Goal: Task Accomplishment & Management: Manage account settings

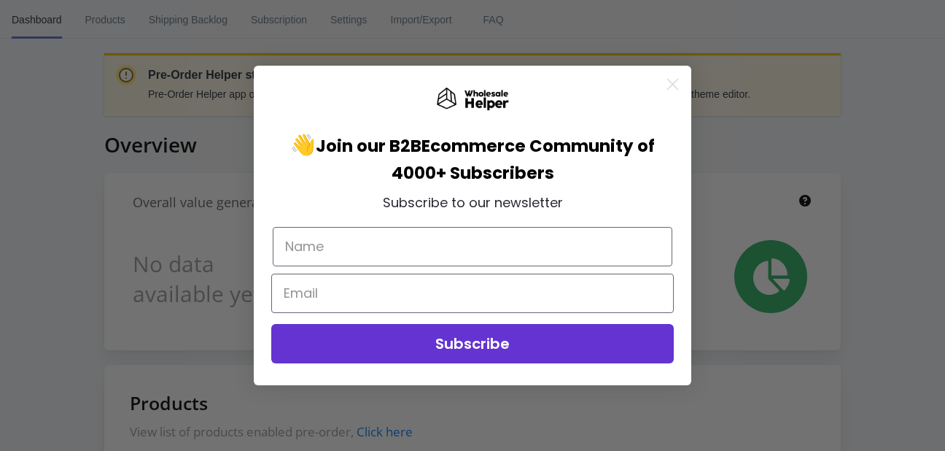
click at [668, 77] on circle "Close dialog" at bounding box center [673, 84] width 24 height 24
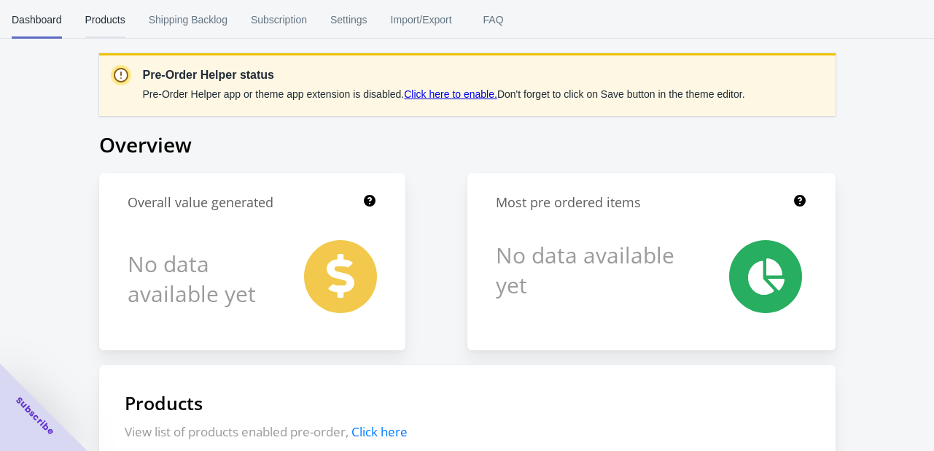
click at [112, 27] on span "Products" at bounding box center [105, 20] width 40 height 38
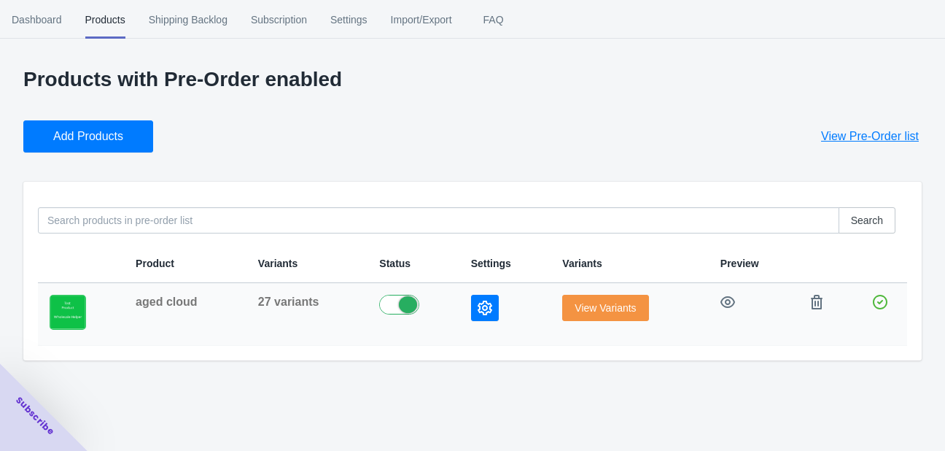
click at [195, 298] on span "aged cloud" at bounding box center [166, 301] width 61 height 12
copy span "aged cloud"
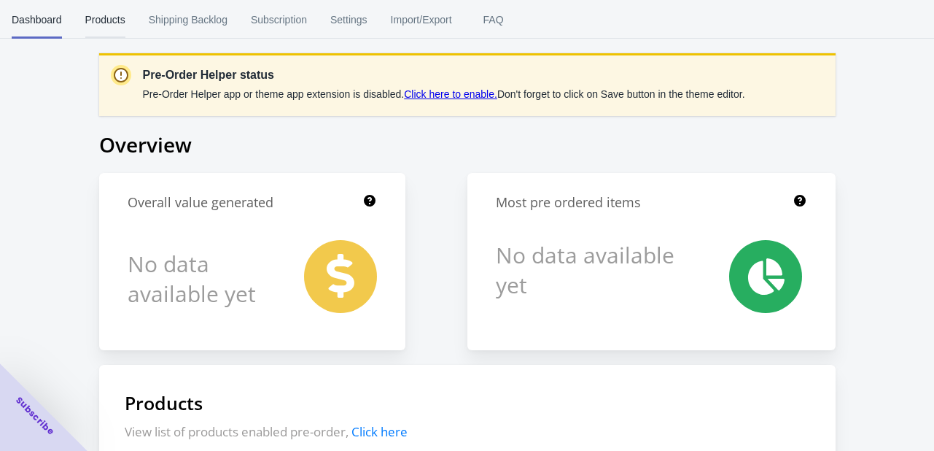
click at [91, 20] on span "Products" at bounding box center [105, 20] width 40 height 38
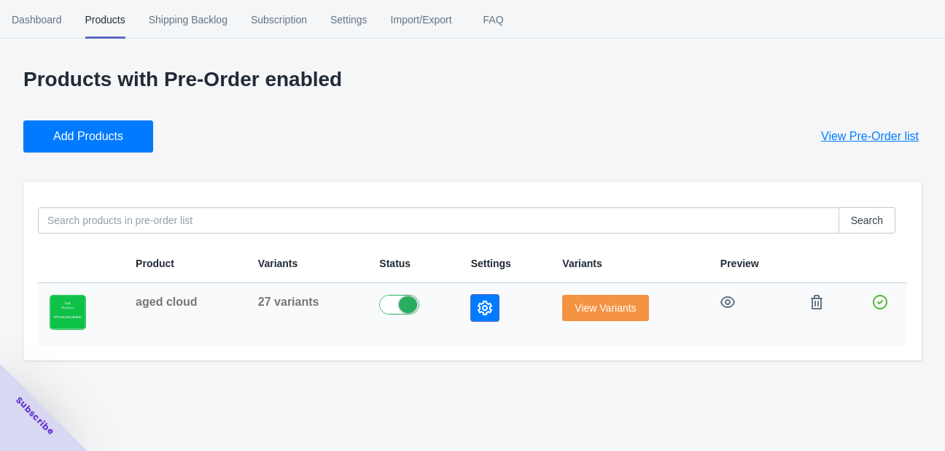
click at [482, 311] on icon "button" at bounding box center [485, 307] width 15 height 15
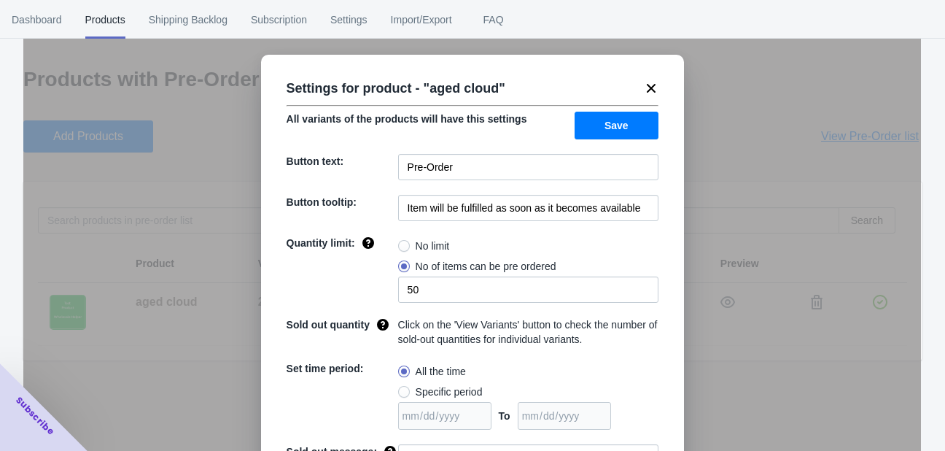
click at [622, 129] on span "Save" at bounding box center [617, 126] width 24 height 12
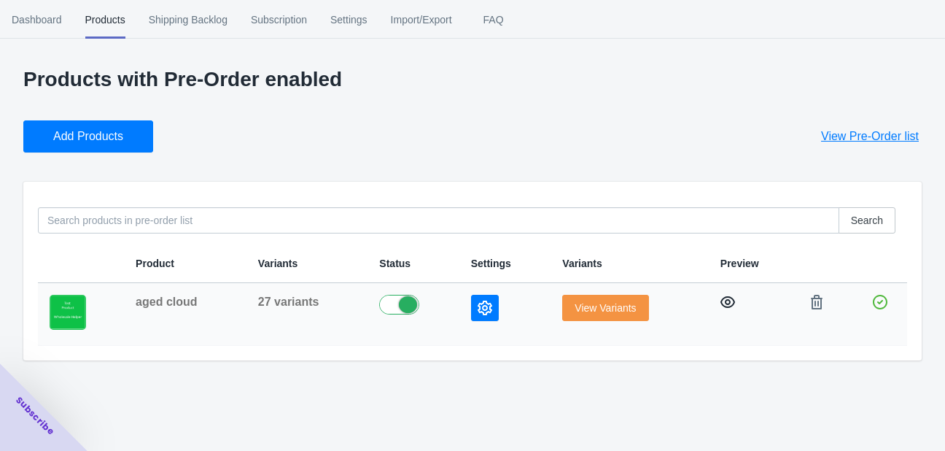
click at [721, 297] on icon "button" at bounding box center [727, 302] width 15 height 15
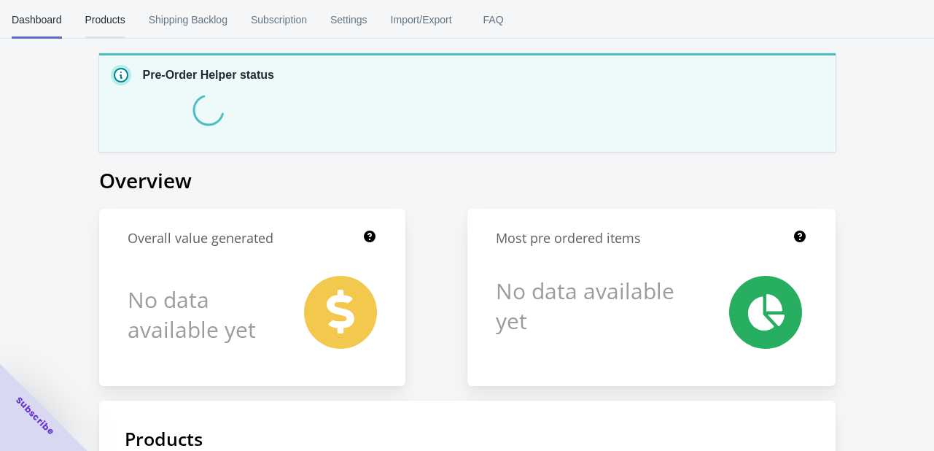
click at [105, 27] on span "Products" at bounding box center [105, 20] width 40 height 38
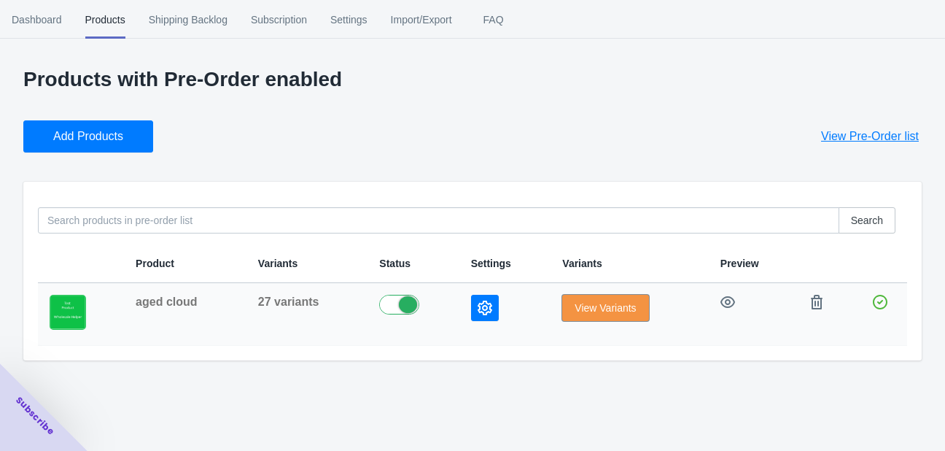
click at [602, 310] on span "View Variants" at bounding box center [605, 308] width 61 height 12
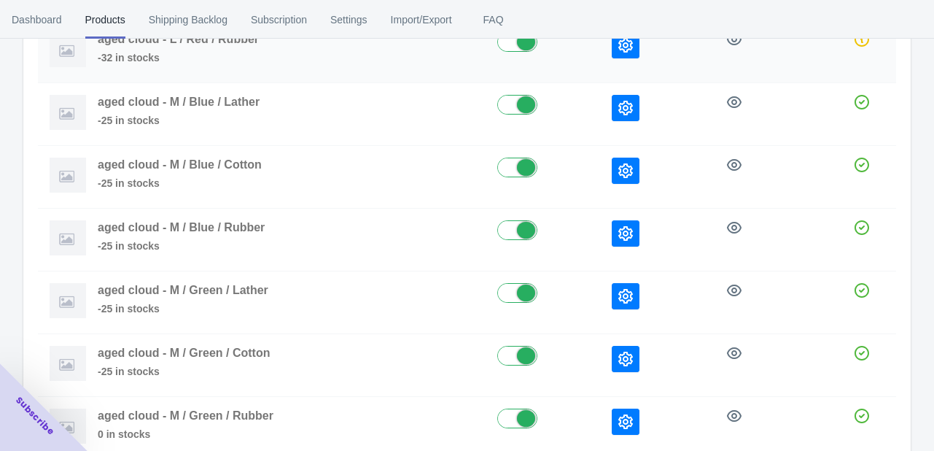
scroll to position [292, 0]
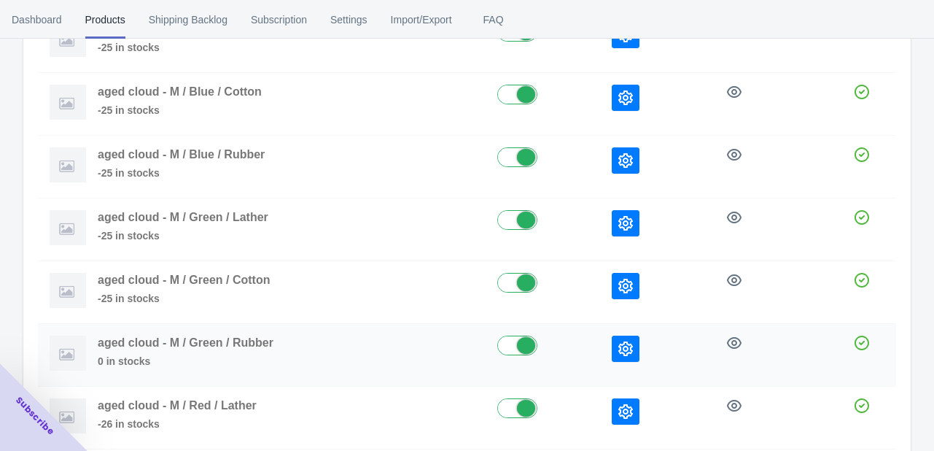
click at [638, 343] on button "button" at bounding box center [626, 348] width 28 height 26
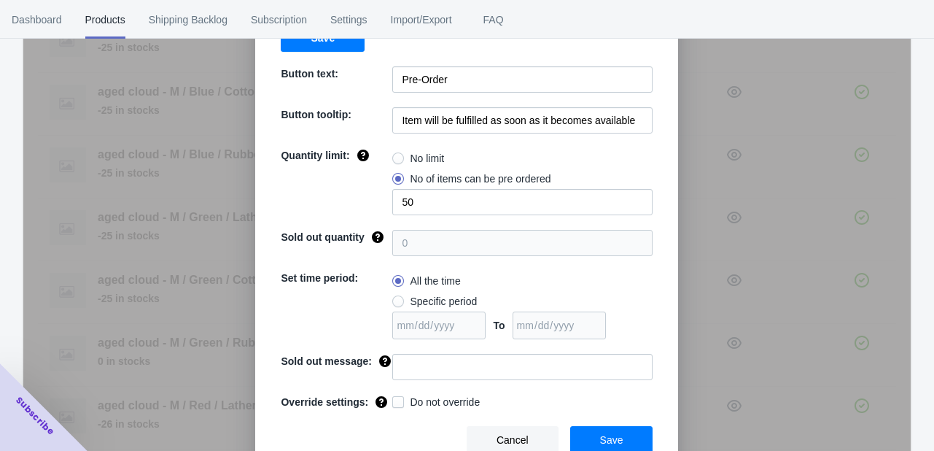
scroll to position [118, 0]
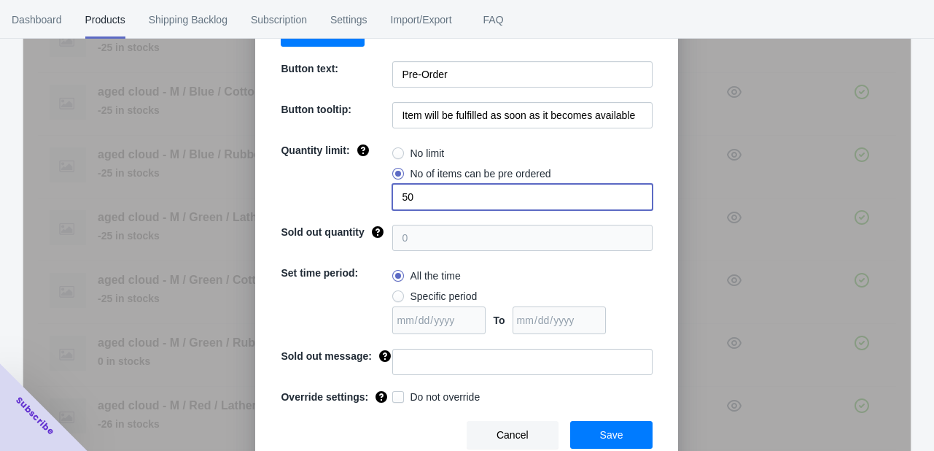
drag, startPoint x: 429, startPoint y: 192, endPoint x: 382, endPoint y: 191, distance: 46.7
click at [382, 191] on div "Quantity limit: No limit No of items can be pre ordered 50" at bounding box center [467, 176] width 372 height 67
type input "10"
click at [600, 435] on span "Save" at bounding box center [611, 435] width 23 height 12
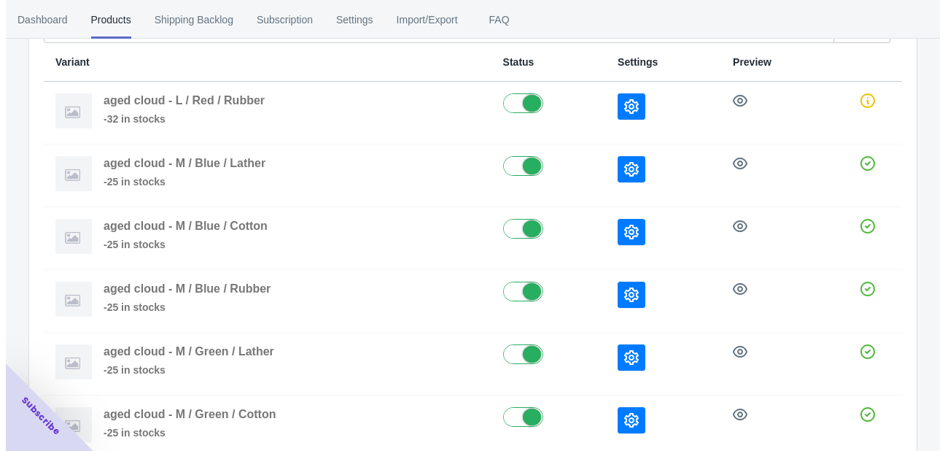
scroll to position [0, 0]
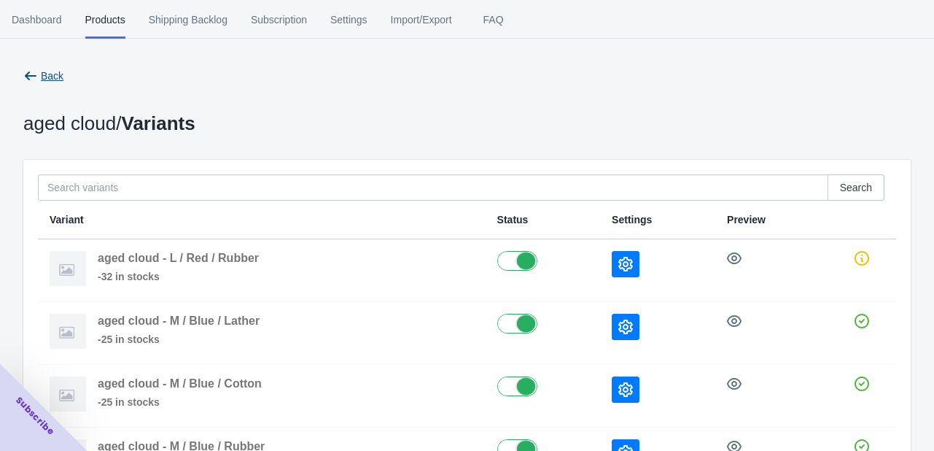
click at [29, 64] on button "Back" at bounding box center [44, 76] width 52 height 26
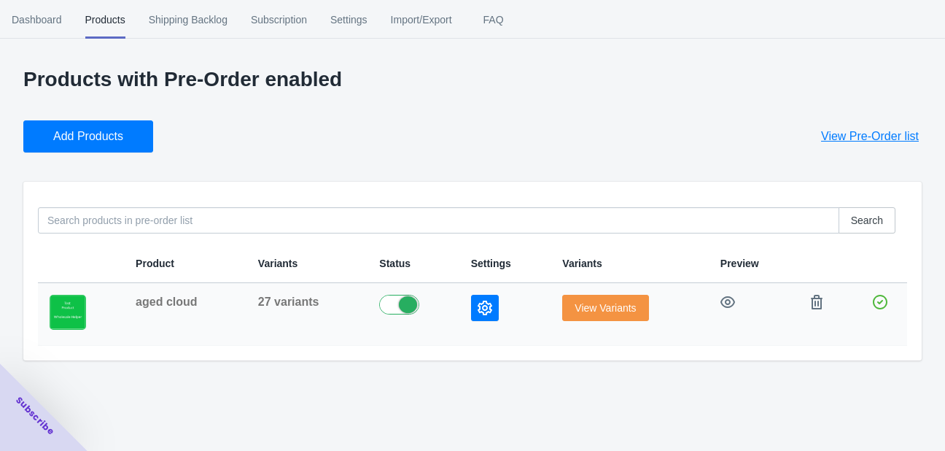
click at [486, 303] on icon "button" at bounding box center [485, 307] width 15 height 15
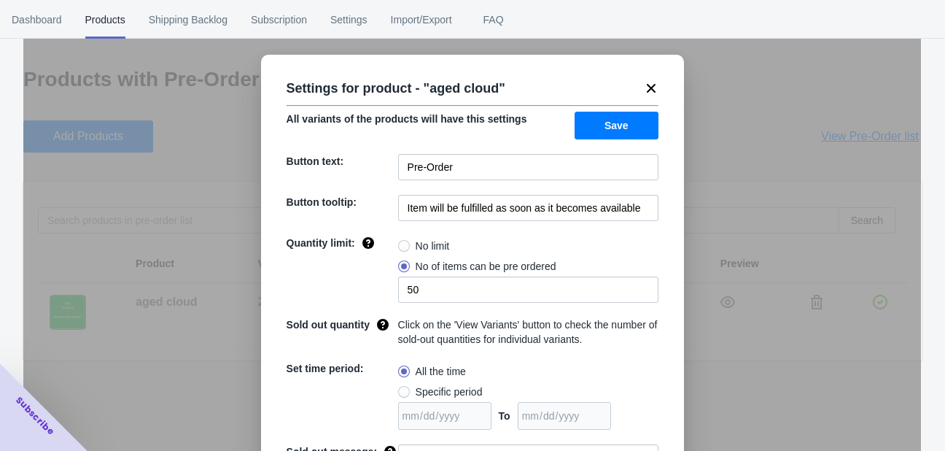
click at [648, 85] on icon at bounding box center [651, 88] width 15 height 15
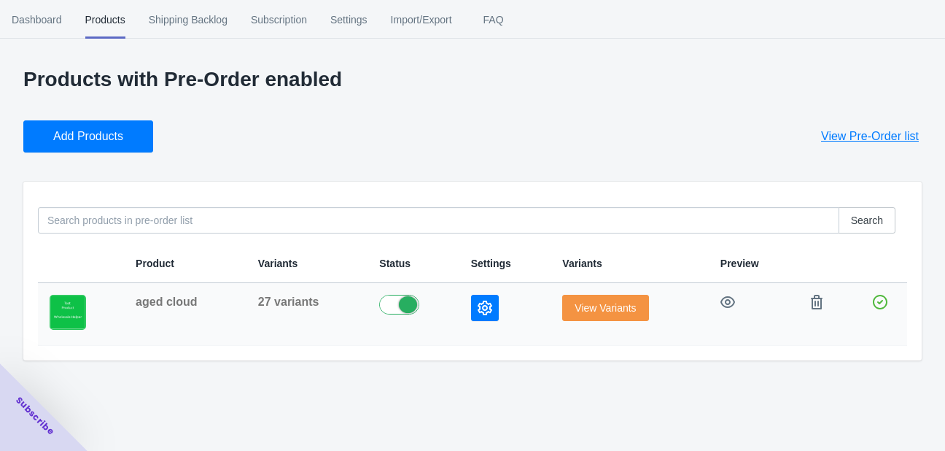
click at [488, 308] on icon "button" at bounding box center [485, 307] width 15 height 15
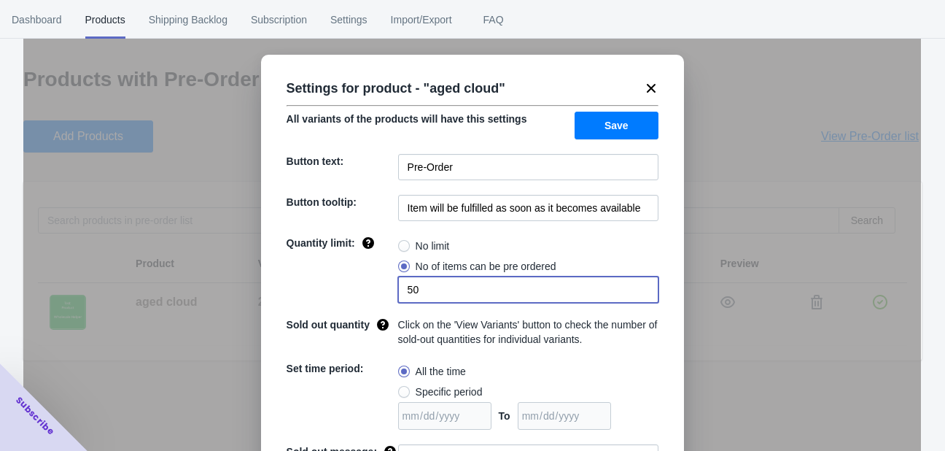
drag, startPoint x: 419, startPoint y: 287, endPoint x: 379, endPoint y: 284, distance: 40.3
click at [379, 284] on div "Quantity limit: No limit No of items can be pre ordered 50" at bounding box center [473, 269] width 372 height 67
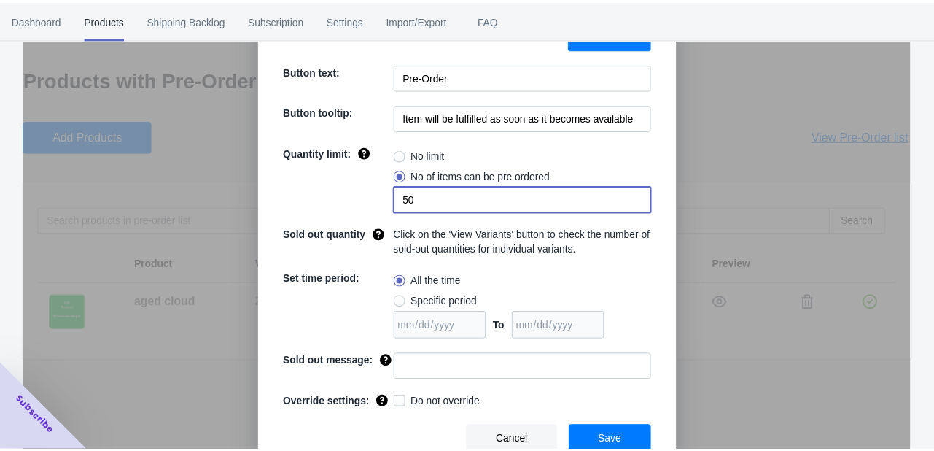
scroll to position [95, 0]
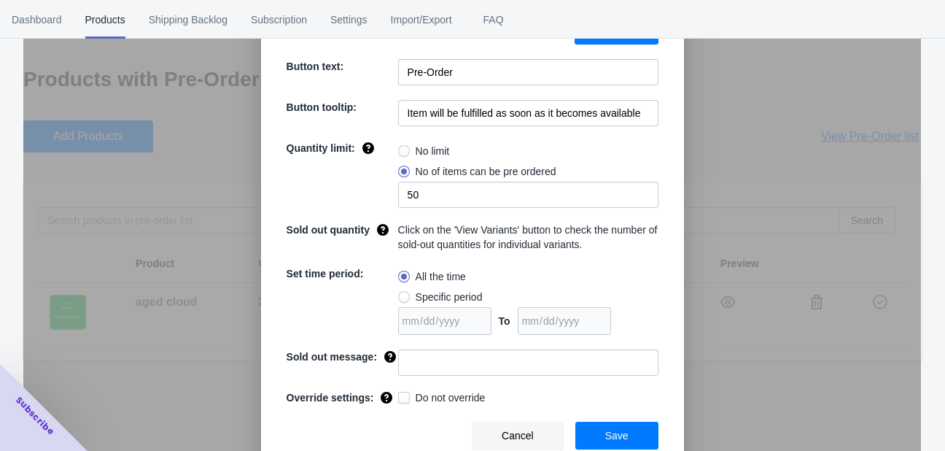
click at [747, 374] on div "Settings for product - " aged cloud " All variants of the products will have th…" at bounding box center [472, 261] width 898 height 451
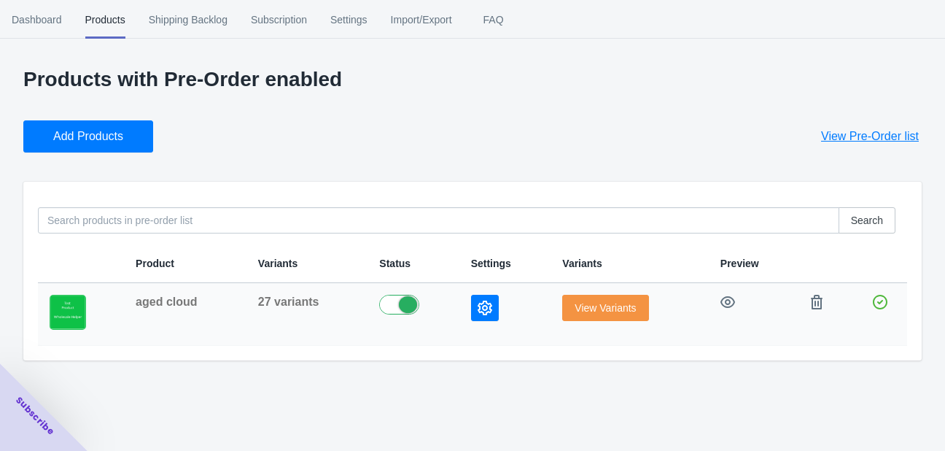
click at [594, 306] on span "View Variants" at bounding box center [605, 308] width 61 height 12
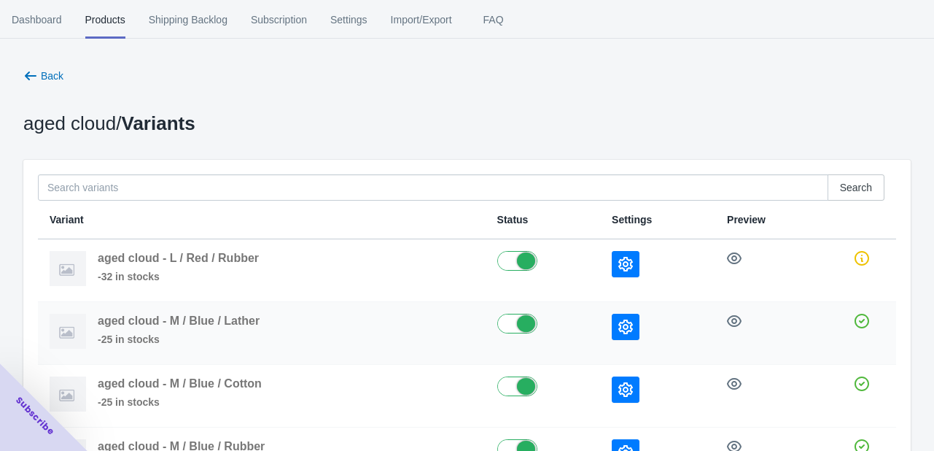
click at [633, 322] on icon "button" at bounding box center [625, 326] width 15 height 15
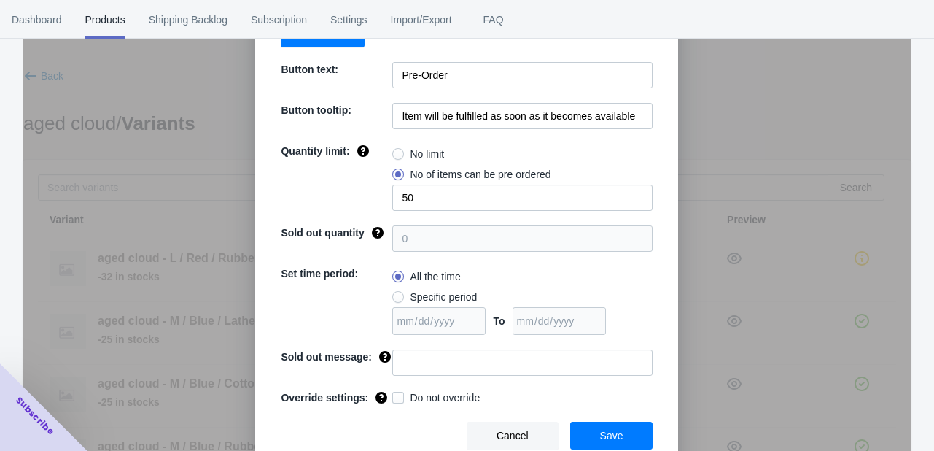
scroll to position [118, 0]
click at [187, 190] on div "Settings for variant - " aged cloud - M / Blue / Lather " This setting will ove…" at bounding box center [466, 261] width 887 height 451
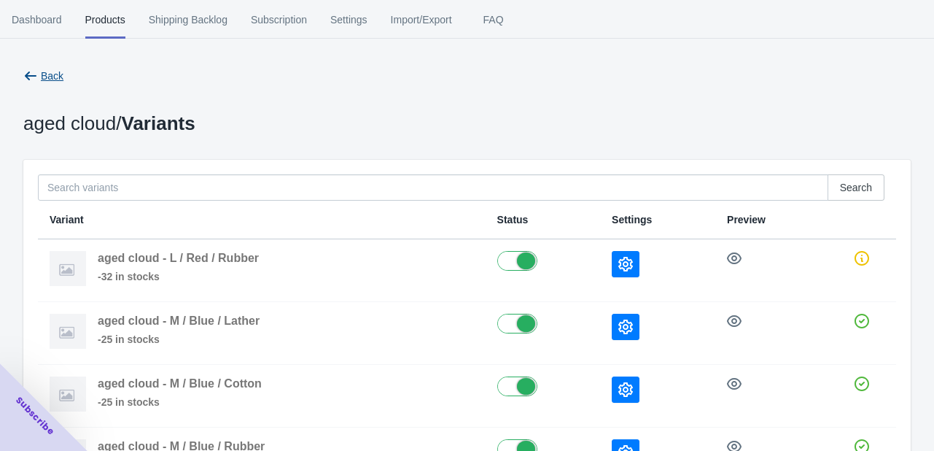
click at [26, 68] on button "Back" at bounding box center [44, 76] width 52 height 26
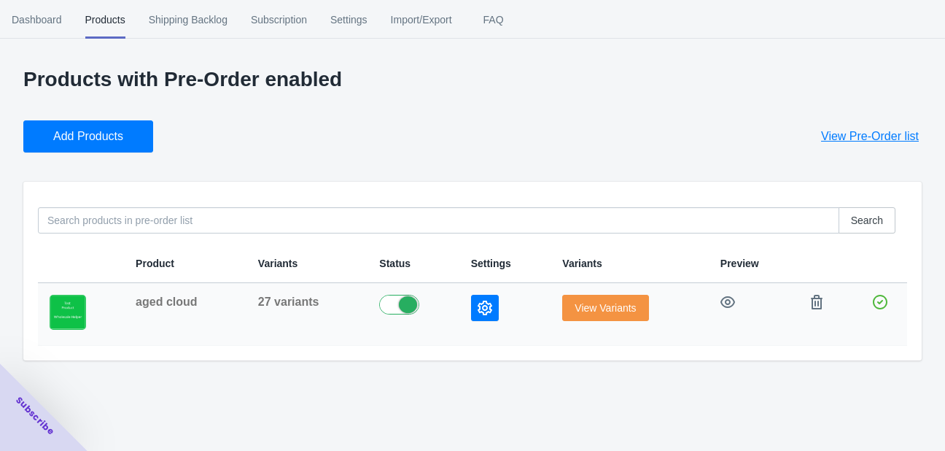
click at [484, 308] on icon "button" at bounding box center [485, 307] width 15 height 15
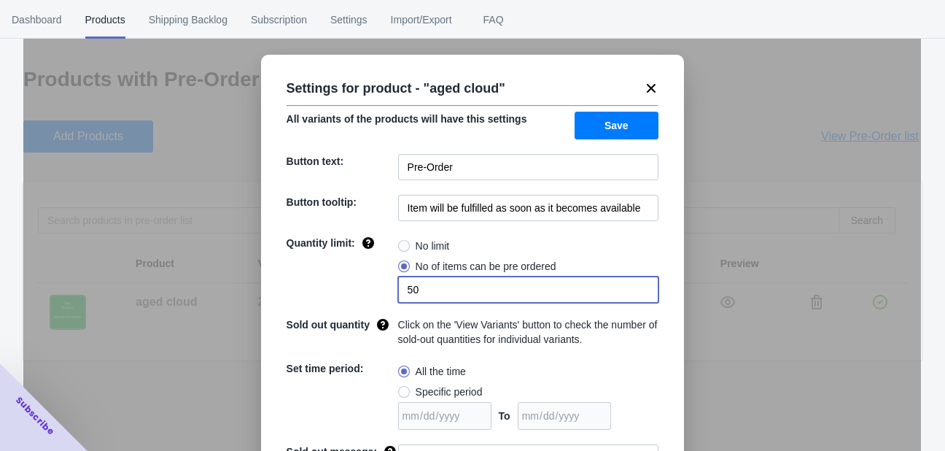
drag, startPoint x: 415, startPoint y: 292, endPoint x: 379, endPoint y: 292, distance: 35.7
click at [379, 292] on div "Quantity limit: No limit No of items can be pre ordered 50" at bounding box center [473, 269] width 372 height 67
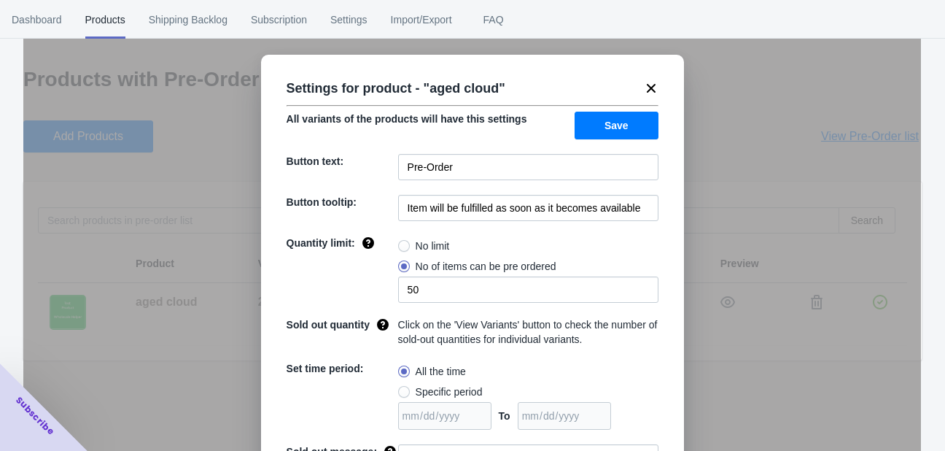
click at [738, 65] on div "Settings for product - " aged cloud " All variants of the products will have th…" at bounding box center [472, 261] width 898 height 451
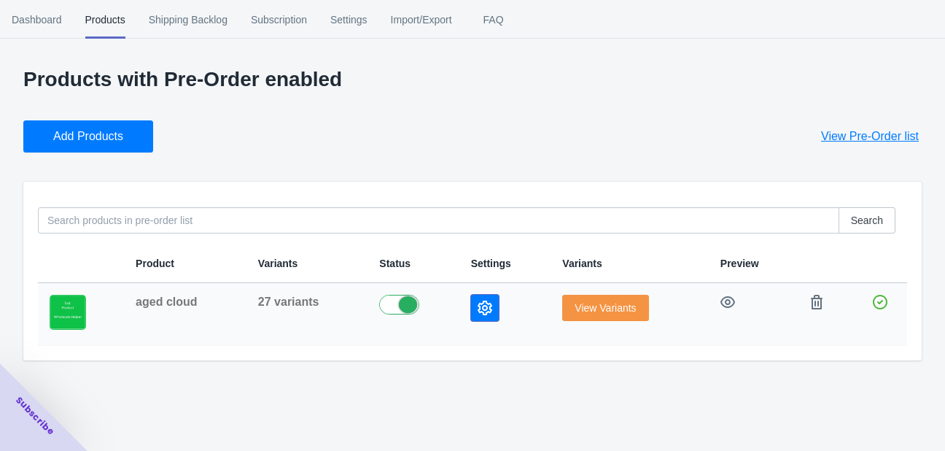
click at [488, 311] on icon "button" at bounding box center [485, 307] width 15 height 15
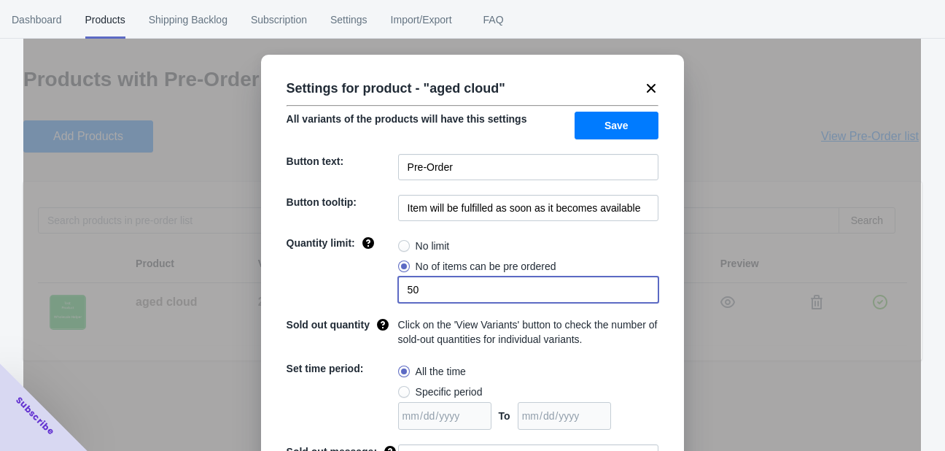
drag, startPoint x: 400, startPoint y: 290, endPoint x: 437, endPoint y: 287, distance: 36.6
click at [437, 287] on input "50" at bounding box center [528, 289] width 260 height 26
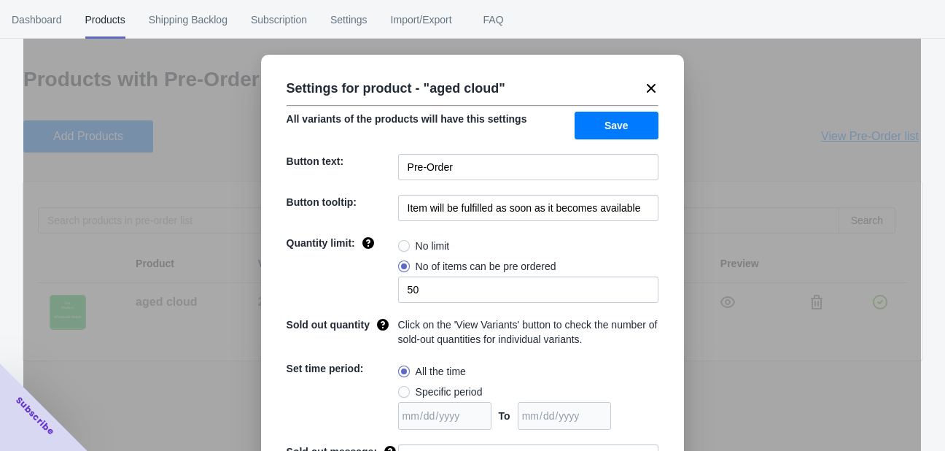
click at [644, 82] on icon at bounding box center [651, 88] width 15 height 15
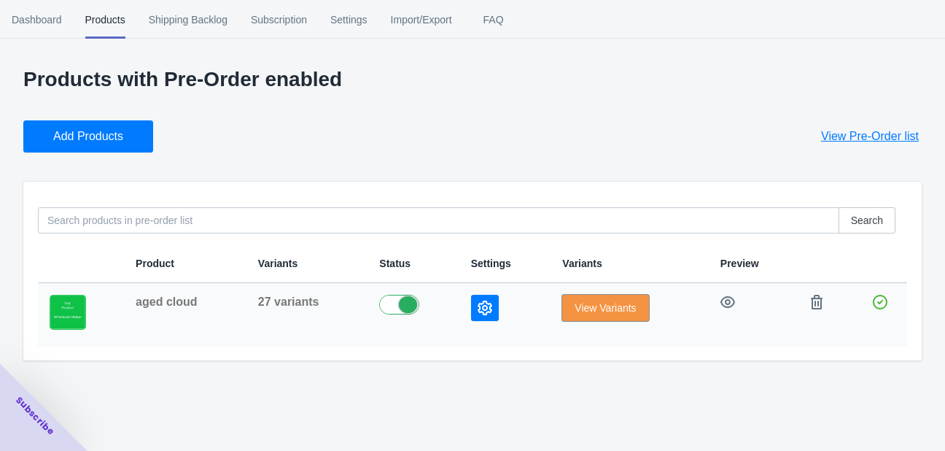
click at [584, 311] on span "View Variants" at bounding box center [605, 308] width 61 height 12
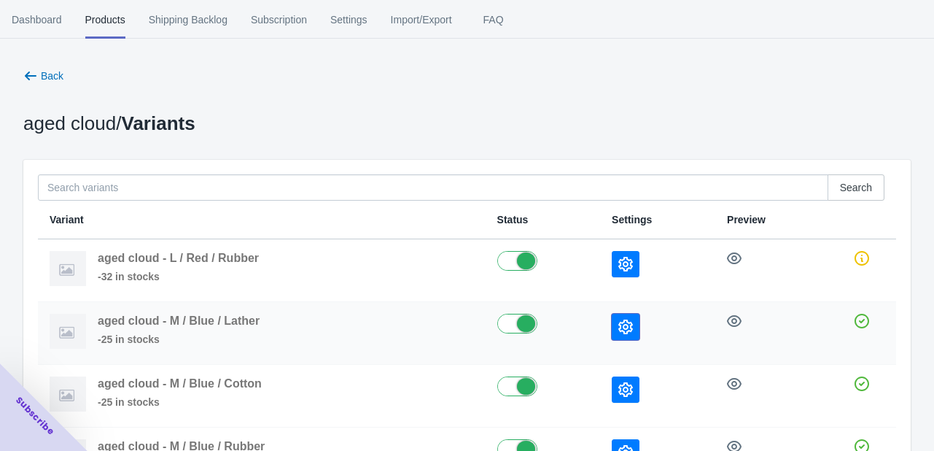
click at [630, 319] on icon "button" at bounding box center [625, 326] width 15 height 15
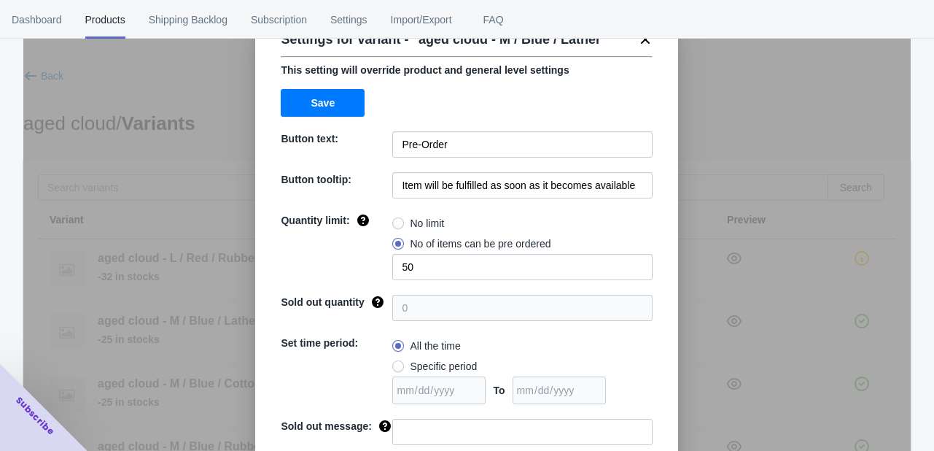
scroll to position [73, 0]
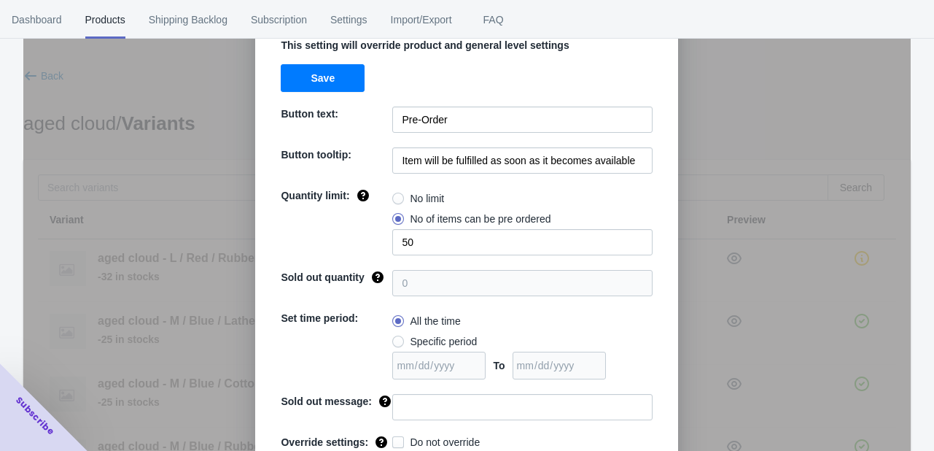
click at [198, 72] on div "Settings for variant - " aged cloud - M / Blue / Lather " This setting will ove…" at bounding box center [466, 261] width 887 height 451
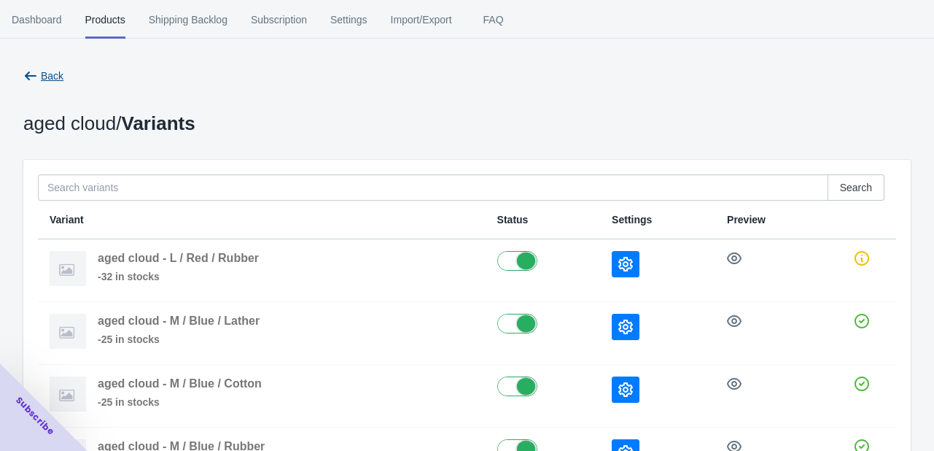
click at [39, 79] on span "Back" at bounding box center [43, 76] width 40 height 15
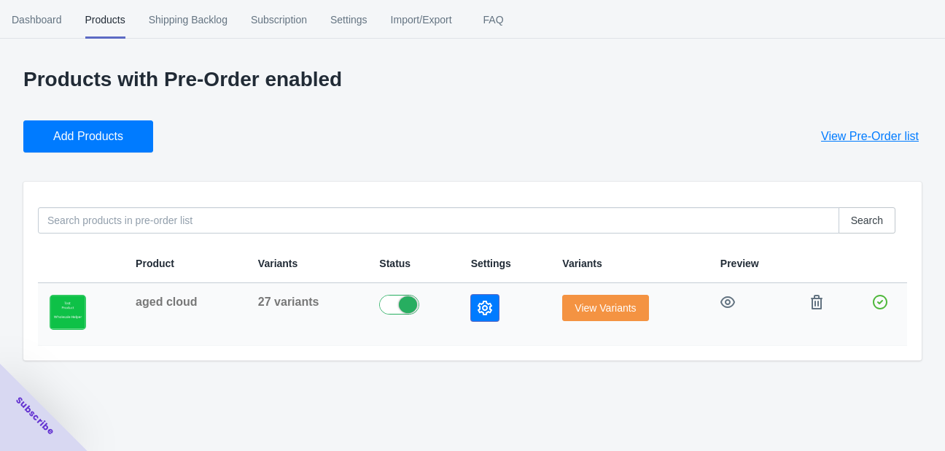
click at [482, 307] on icon "button" at bounding box center [485, 307] width 15 height 15
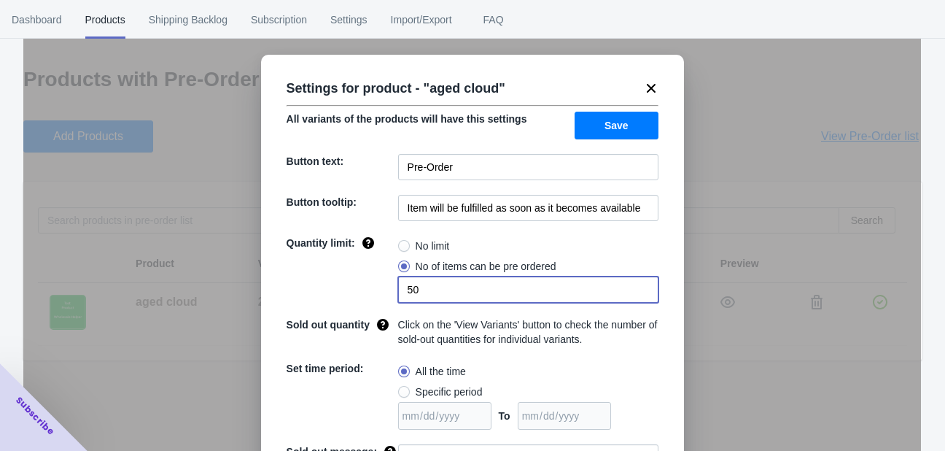
drag, startPoint x: 419, startPoint y: 288, endPoint x: 382, endPoint y: 288, distance: 36.5
click at [382, 288] on div "Quantity limit: No limit No of items can be pre ordered 50" at bounding box center [473, 269] width 372 height 67
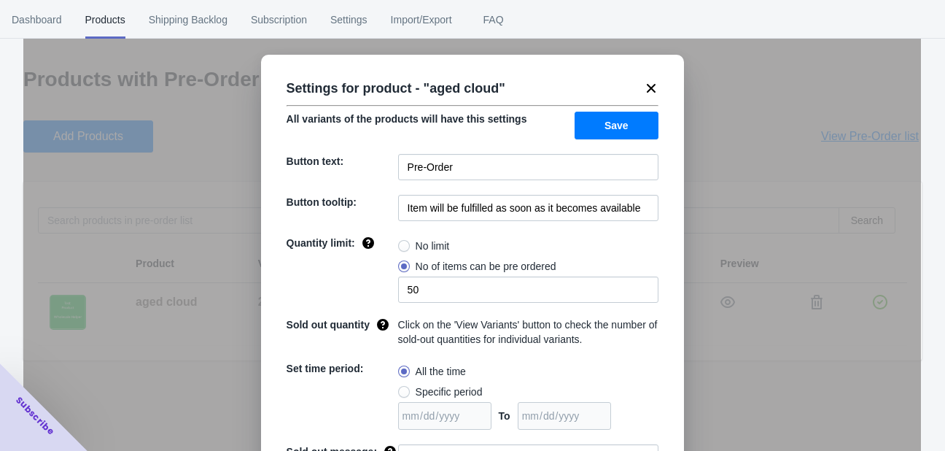
click at [647, 89] on icon at bounding box center [651, 88] width 9 height 9
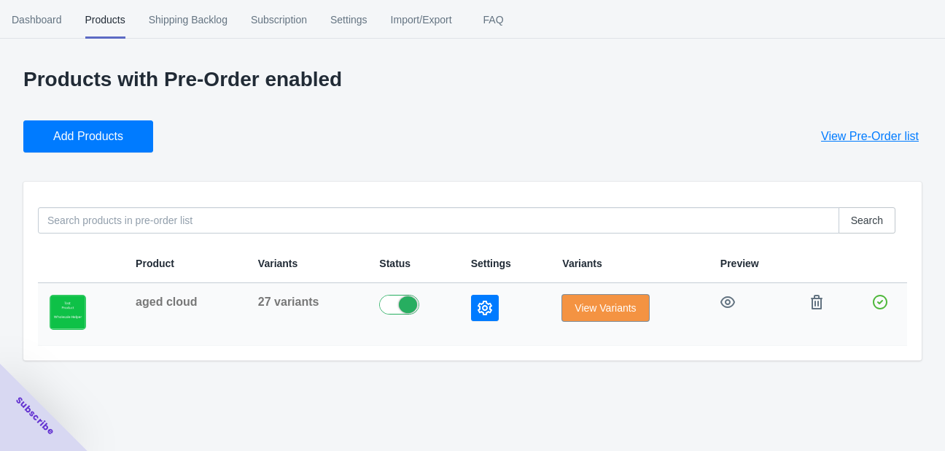
click at [610, 310] on span "View Variants" at bounding box center [605, 308] width 61 height 12
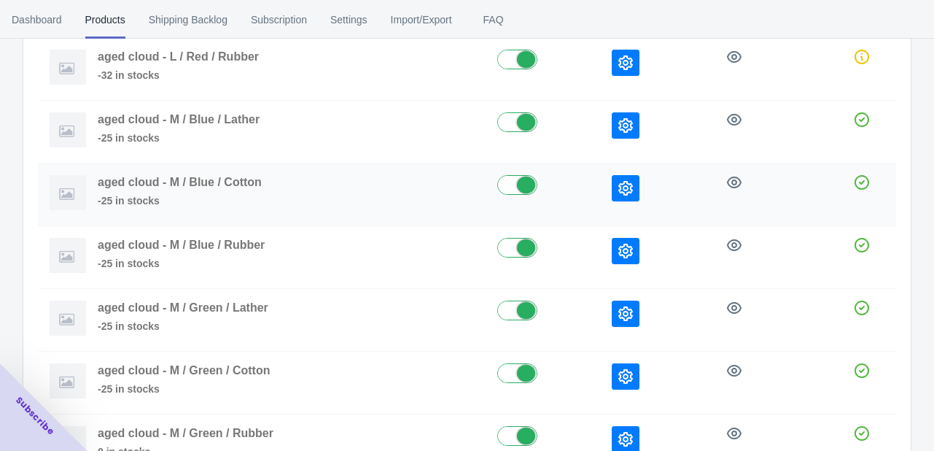
scroll to position [219, 0]
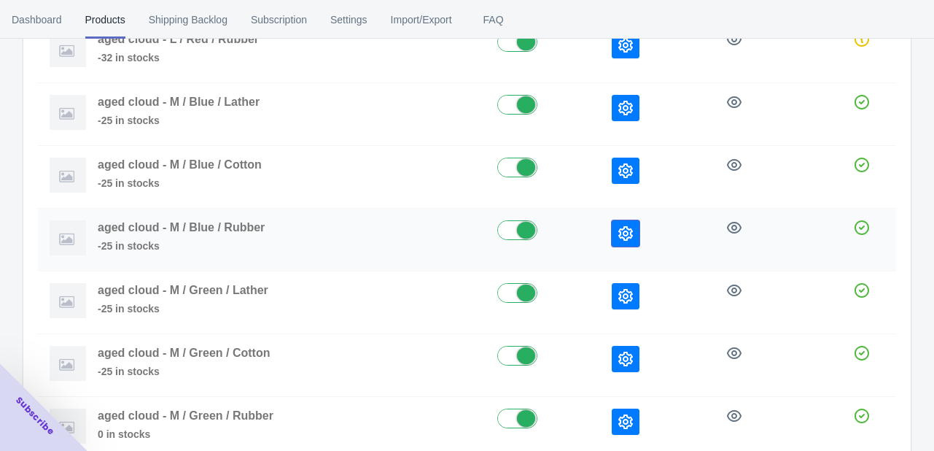
click at [632, 228] on icon "button" at bounding box center [625, 233] width 15 height 15
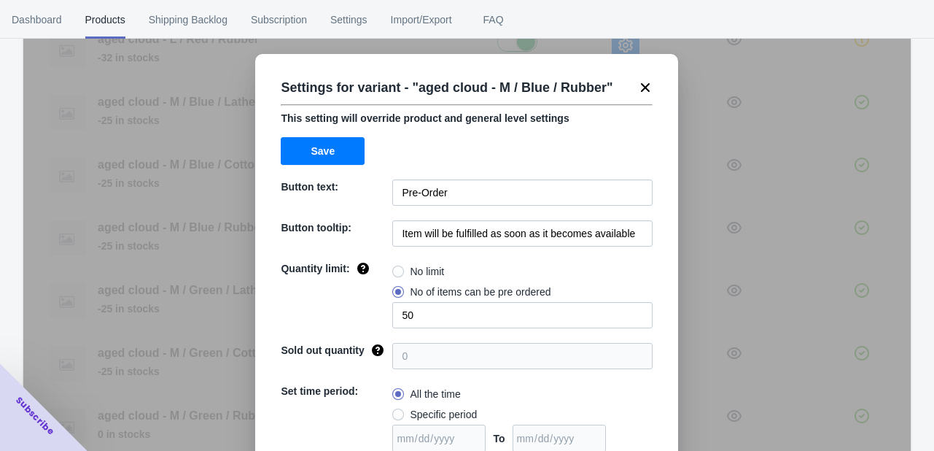
click at [644, 88] on icon at bounding box center [645, 87] width 15 height 15
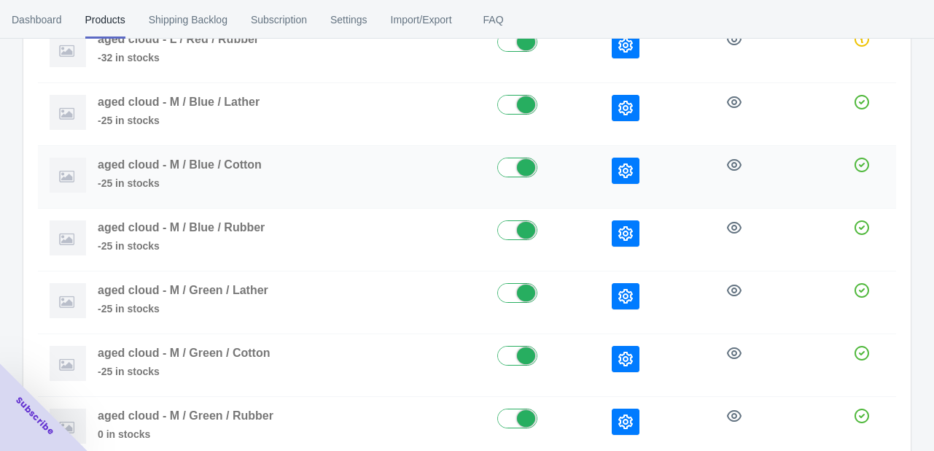
click at [633, 168] on icon "button" at bounding box center [625, 170] width 15 height 15
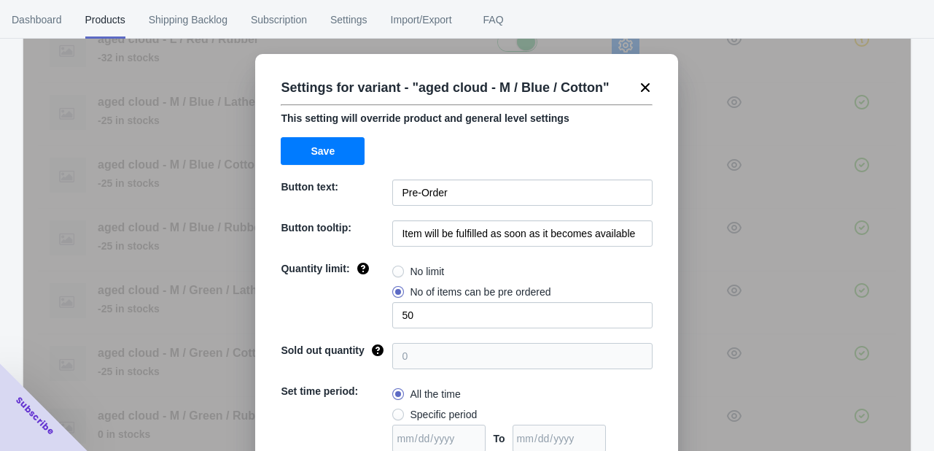
click at [640, 84] on icon at bounding box center [645, 87] width 15 height 15
